Goal: Information Seeking & Learning: Learn about a topic

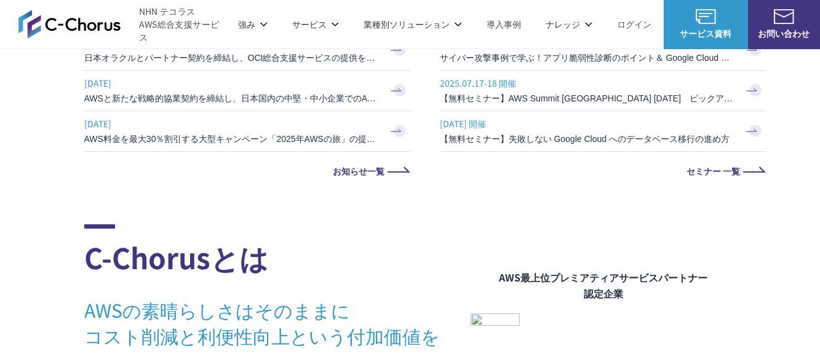
scroll to position [615, 0]
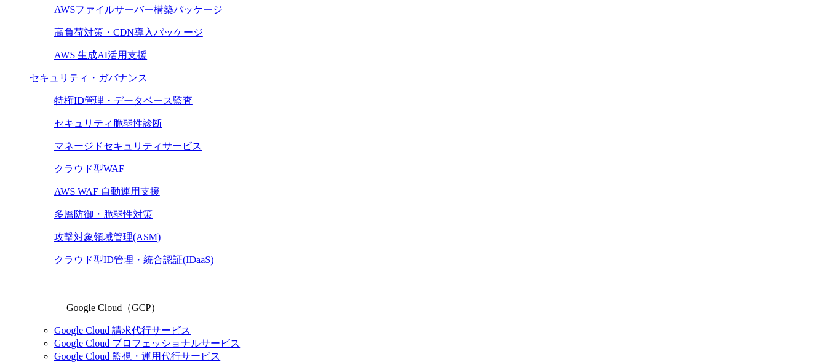
scroll to position [738, 0]
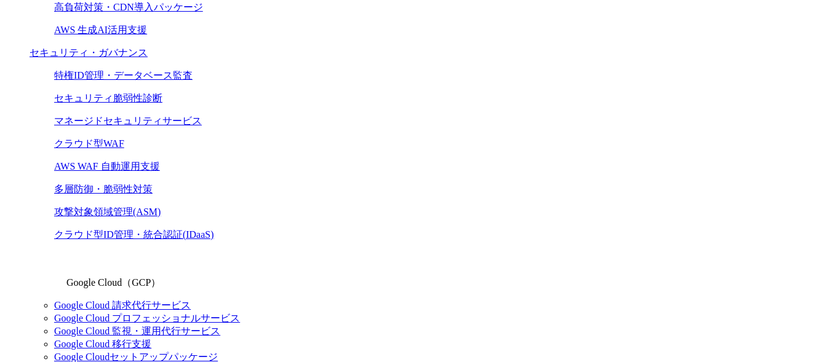
drag, startPoint x: 76, startPoint y: 272, endPoint x: 373, endPoint y: 242, distance: 298.0
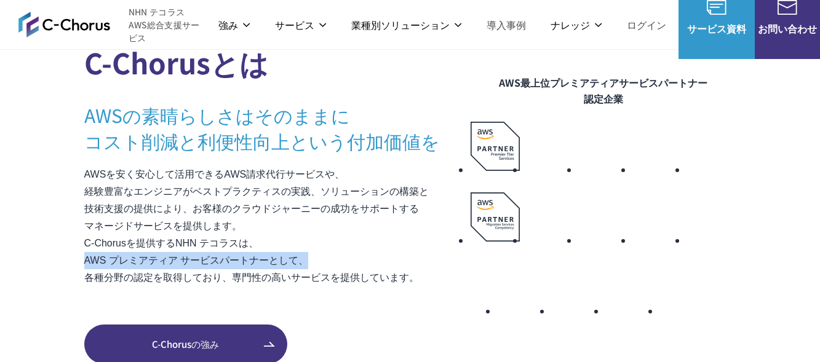
click at [356, 268] on p "AWSを安く安心して活用できるAWS請求代行サービスや、 経験豊富なエンジニアがベストプラクティスの実践、ソリューションの構築と 技術支援の提供により、お客様…" at bounding box center [277, 226] width 386 height 121
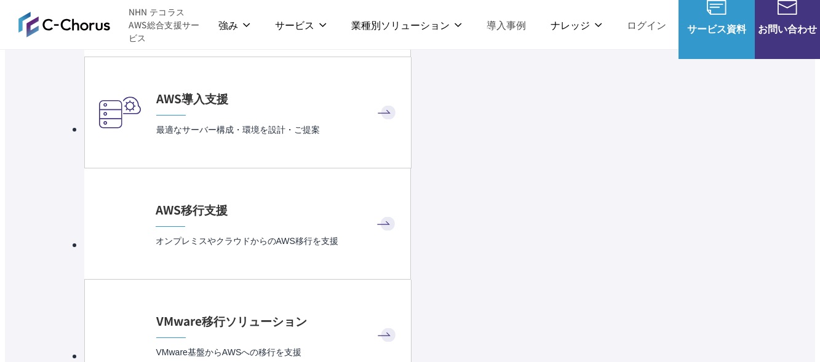
scroll to position [3628, 0]
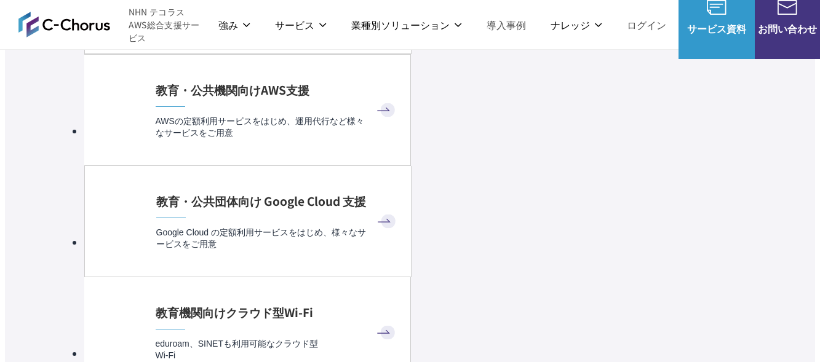
scroll to position [5042, 0]
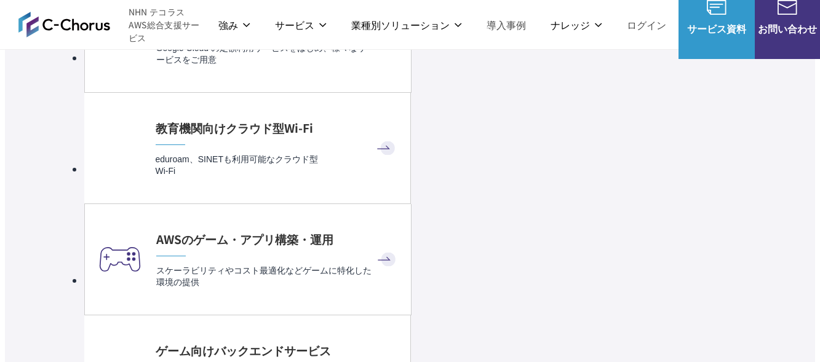
drag, startPoint x: 581, startPoint y: 74, endPoint x: 305, endPoint y: 73, distance: 276.1
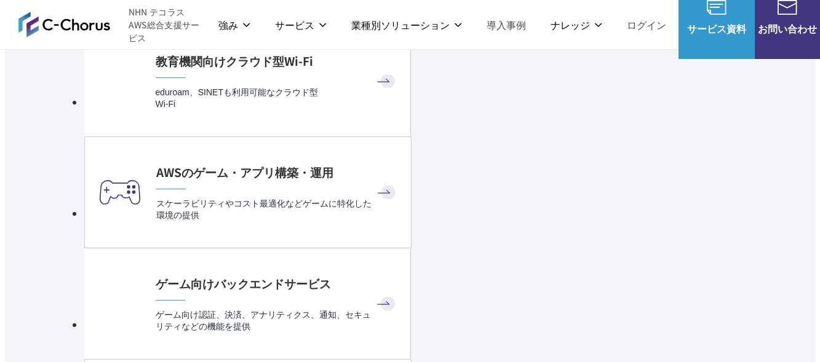
scroll to position [5165, 0]
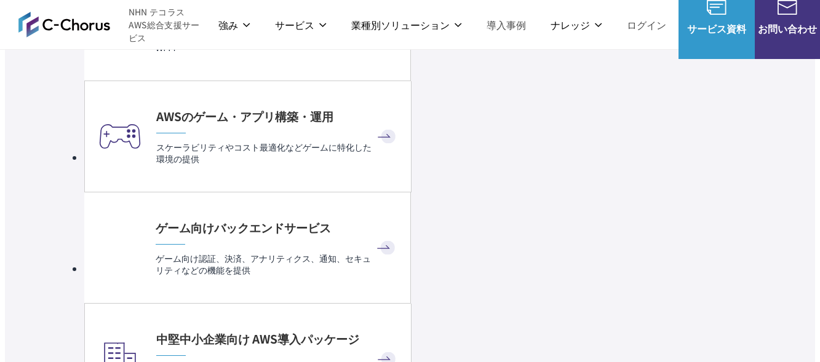
drag, startPoint x: 515, startPoint y: 132, endPoint x: 764, endPoint y: 132, distance: 249.0
drag, startPoint x: 600, startPoint y: 126, endPoint x: 592, endPoint y: 126, distance: 8.0
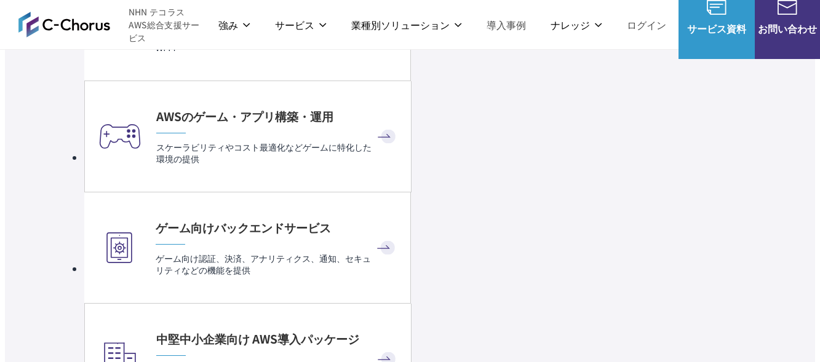
drag, startPoint x: 223, startPoint y: 145, endPoint x: 252, endPoint y: 145, distance: 28.9
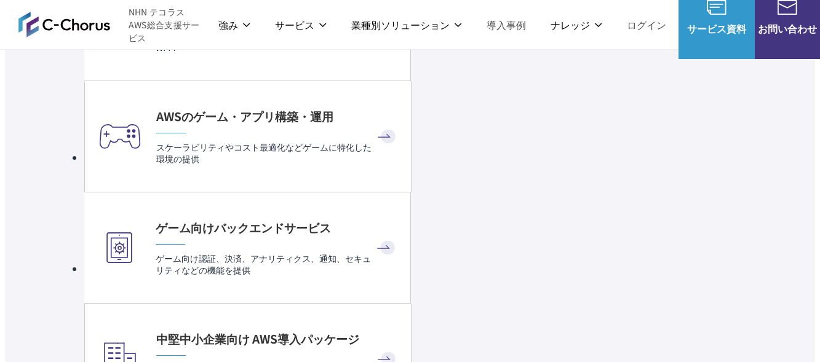
drag, startPoint x: 186, startPoint y: 151, endPoint x: 231, endPoint y: 168, distance: 48.1
drag, startPoint x: 560, startPoint y: 181, endPoint x: 441, endPoint y: 181, distance: 118.7
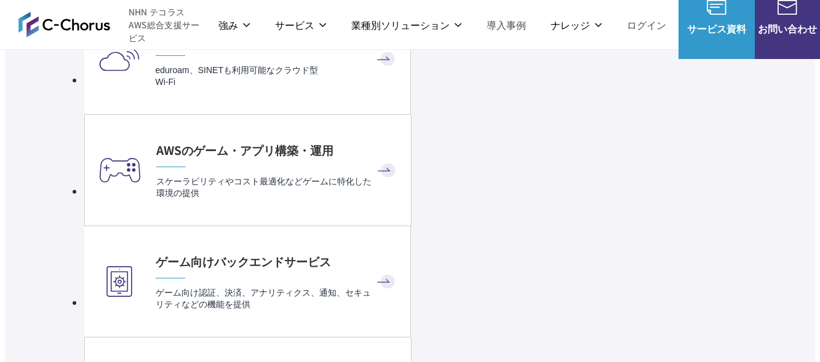
scroll to position [5104, 0]
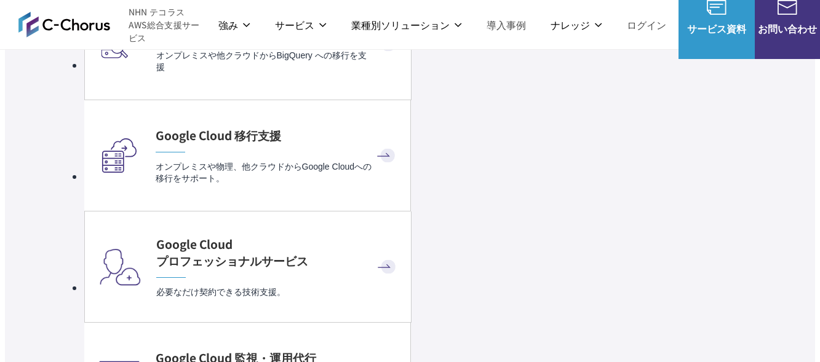
scroll to position [6395, 0]
